Goal: Communication & Community: Answer question/provide support

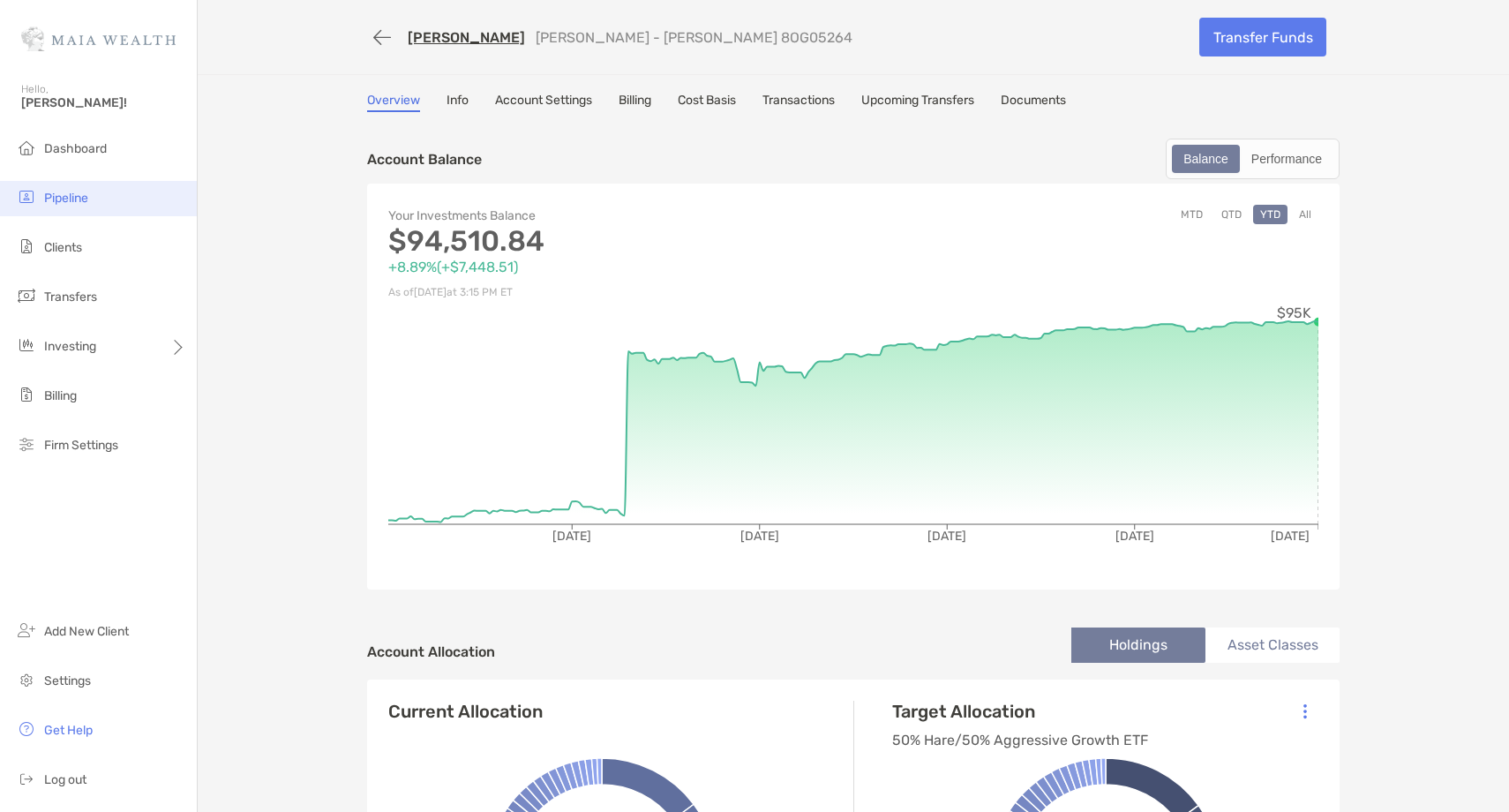
click at [83, 201] on span "Pipeline" at bounding box center [66, 198] width 44 height 15
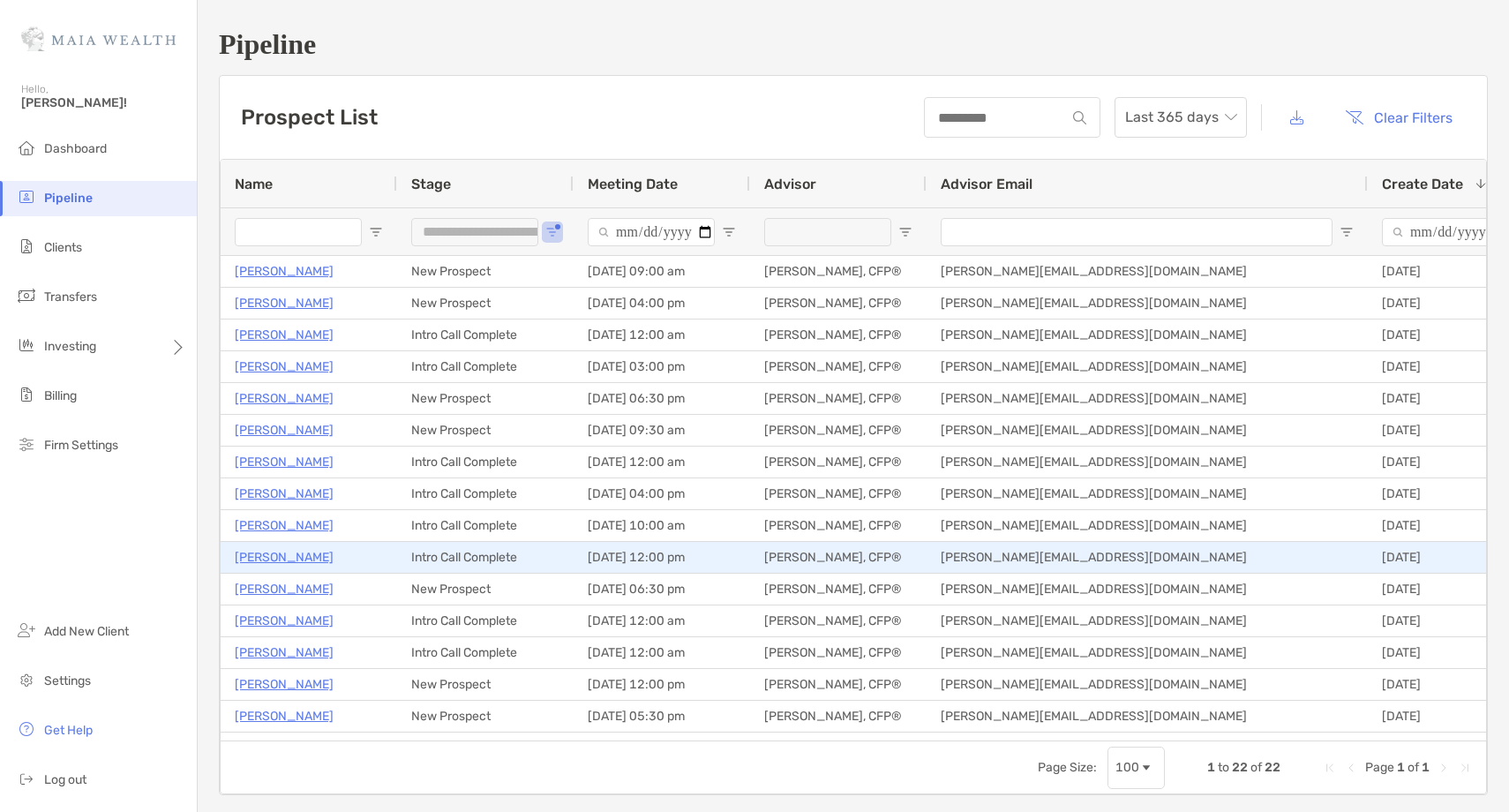
click at [309, 551] on p "[PERSON_NAME]" at bounding box center [284, 557] width 98 height 22
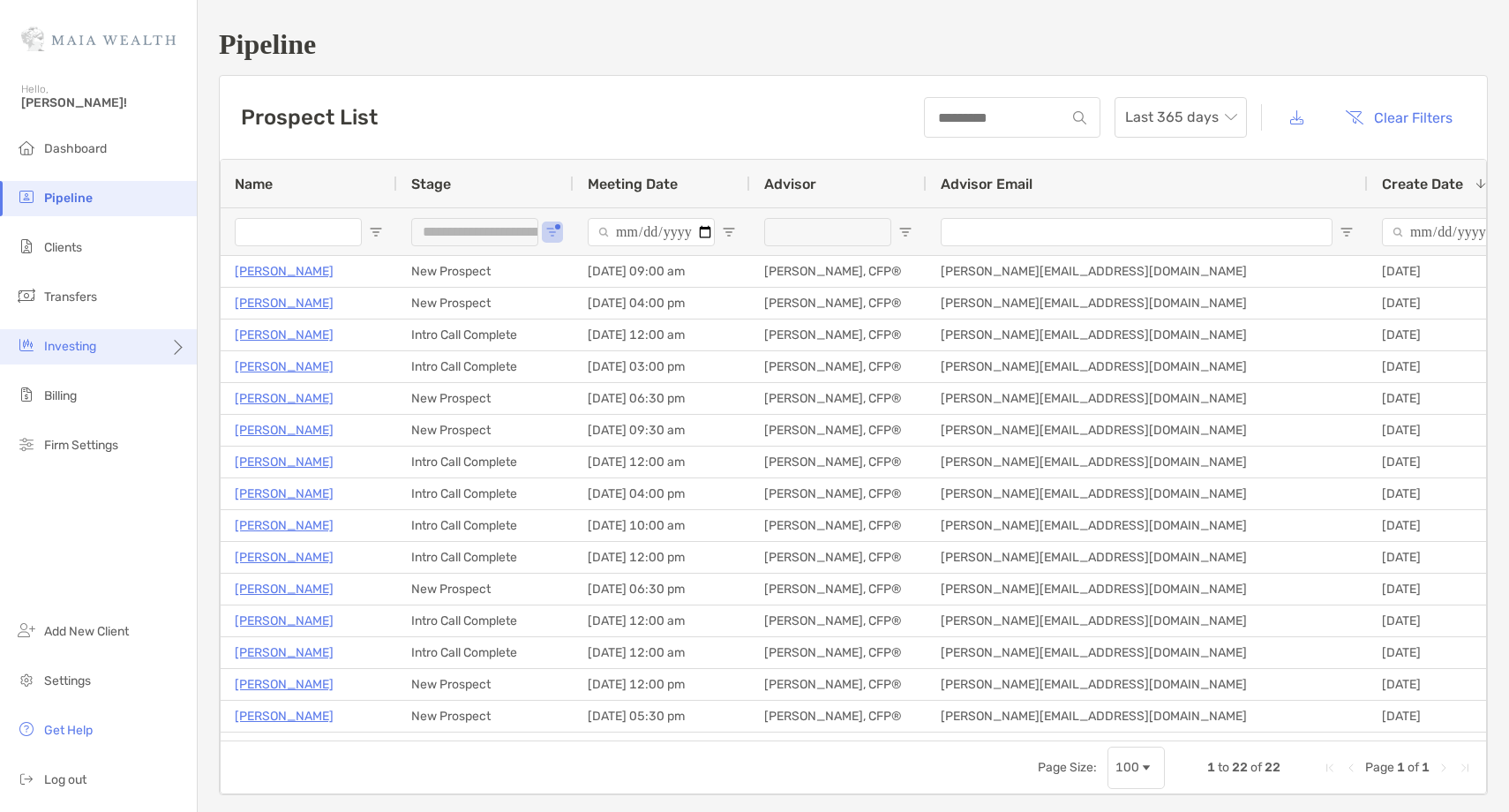
click at [152, 354] on div "Investing" at bounding box center [98, 347] width 197 height 35
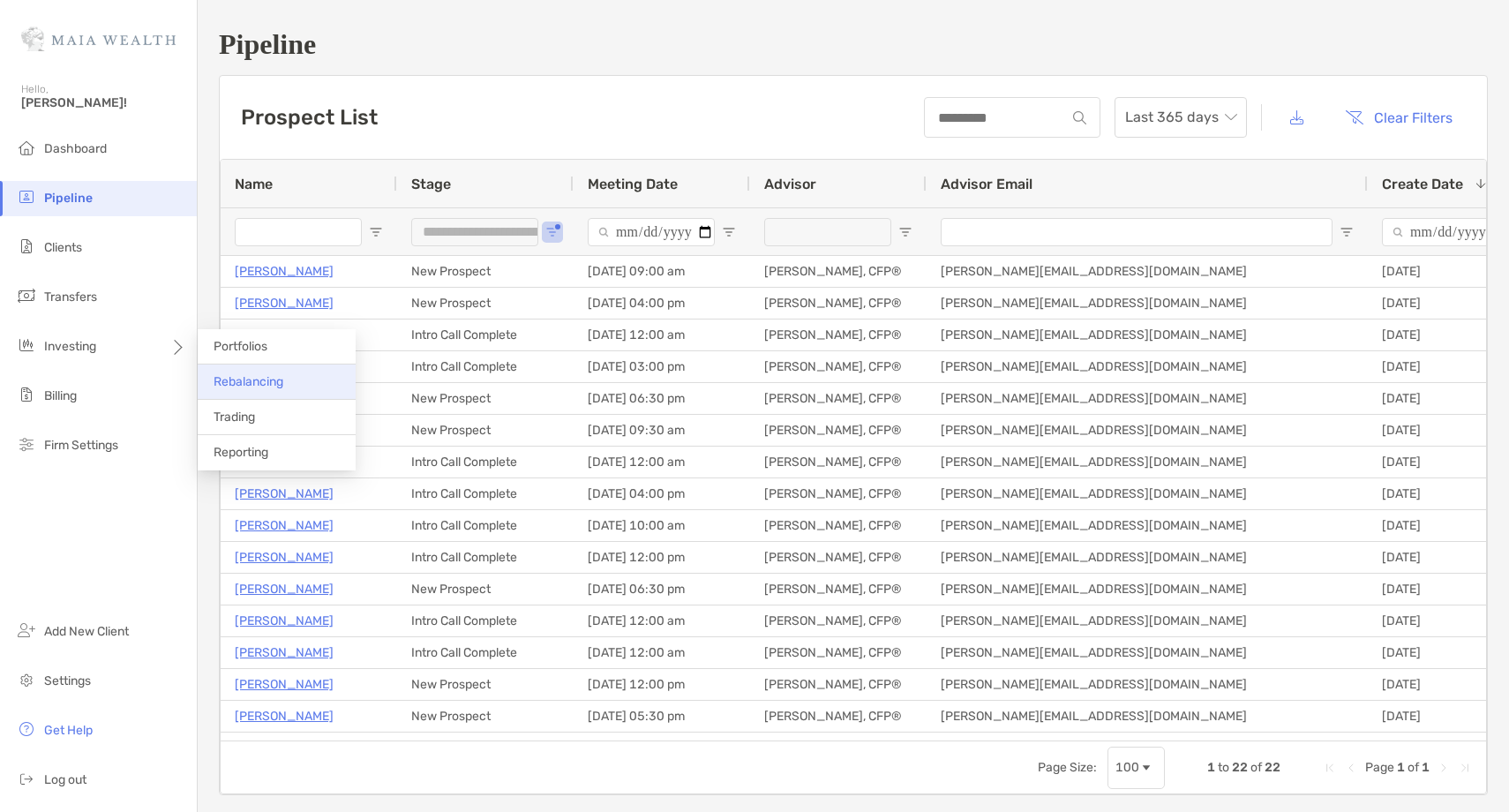
click at [249, 383] on span "Rebalancing" at bounding box center [248, 381] width 70 height 15
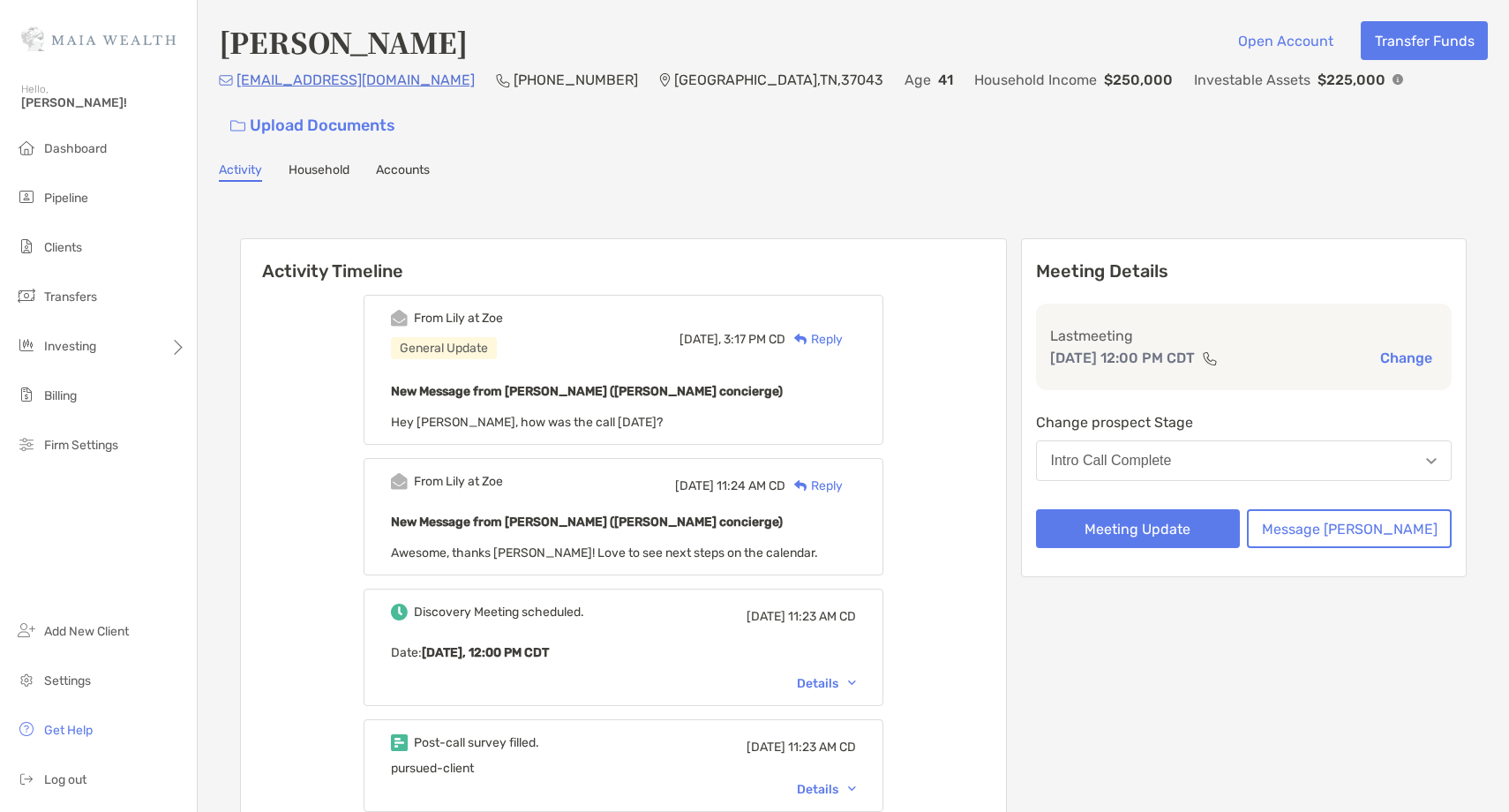
click at [843, 330] on div "Reply" at bounding box center [814, 339] width 58 height 19
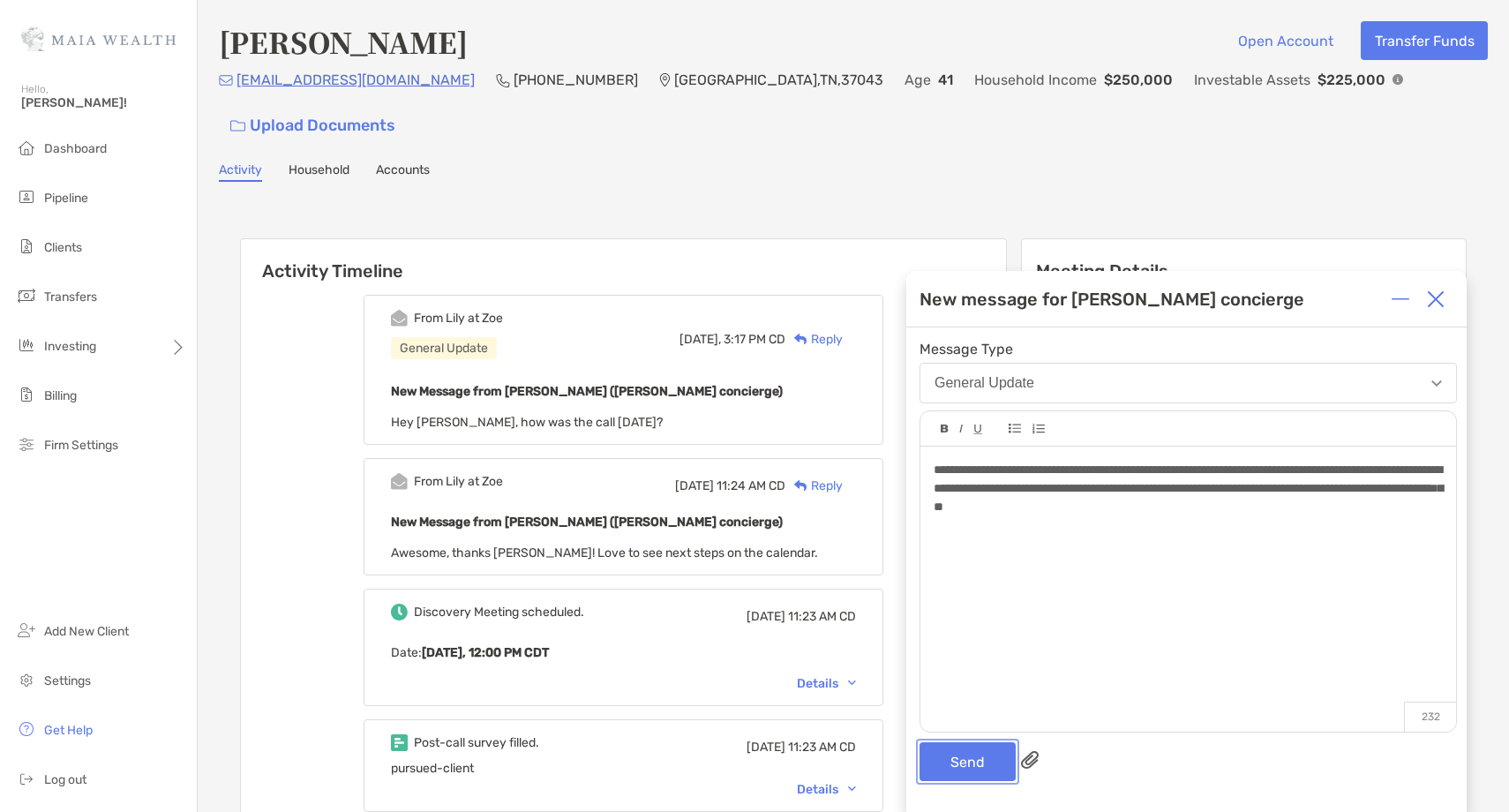
click at [963, 762] on button "Send" at bounding box center [967, 761] width 97 height 39
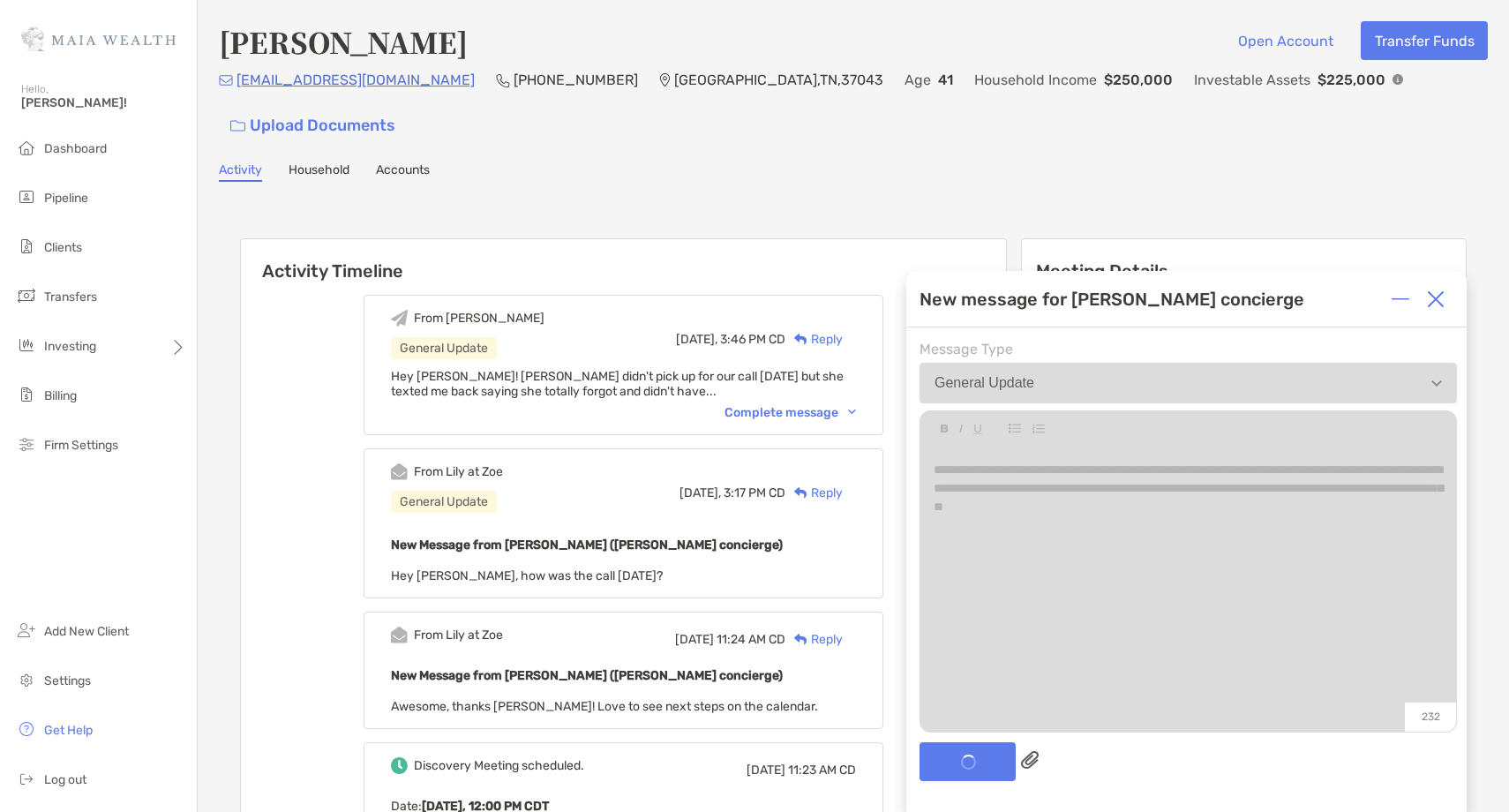
click at [1441, 302] on img at bounding box center [1436, 300] width 18 height 18
